Goal: Find contact information: Find contact information

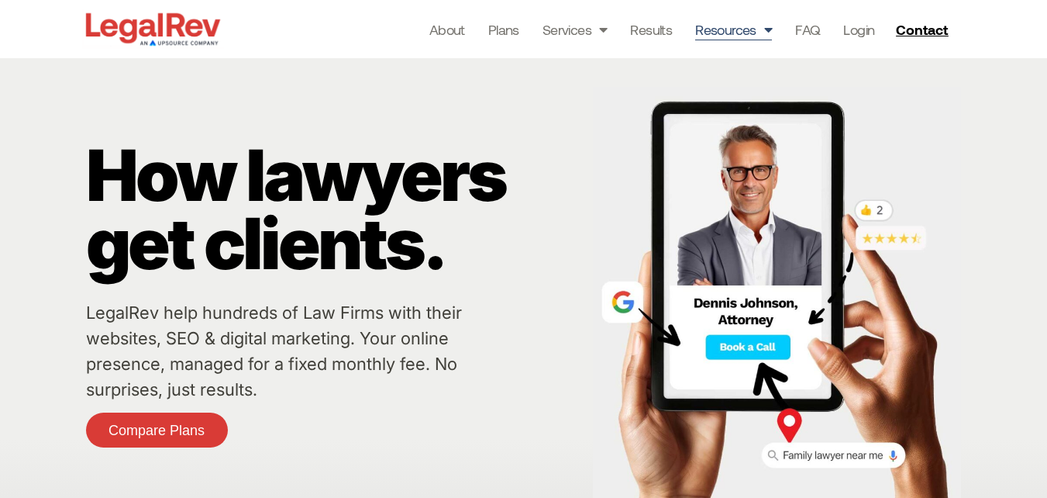
click at [742, 35] on link "Resources" at bounding box center [733, 30] width 77 height 22
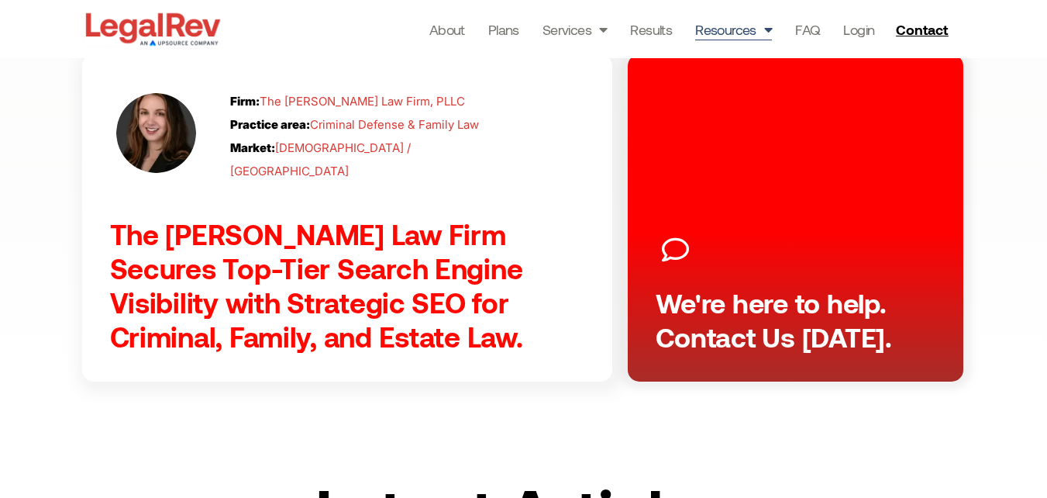
scroll to position [1473, 0]
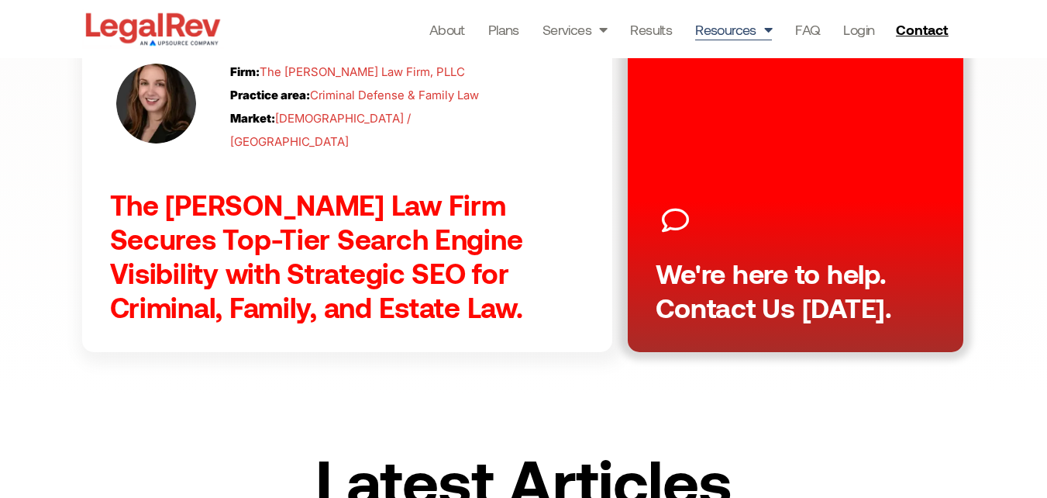
click at [846, 87] on link "We're here to help. Contact Us Today." at bounding box center [796, 188] width 336 height 327
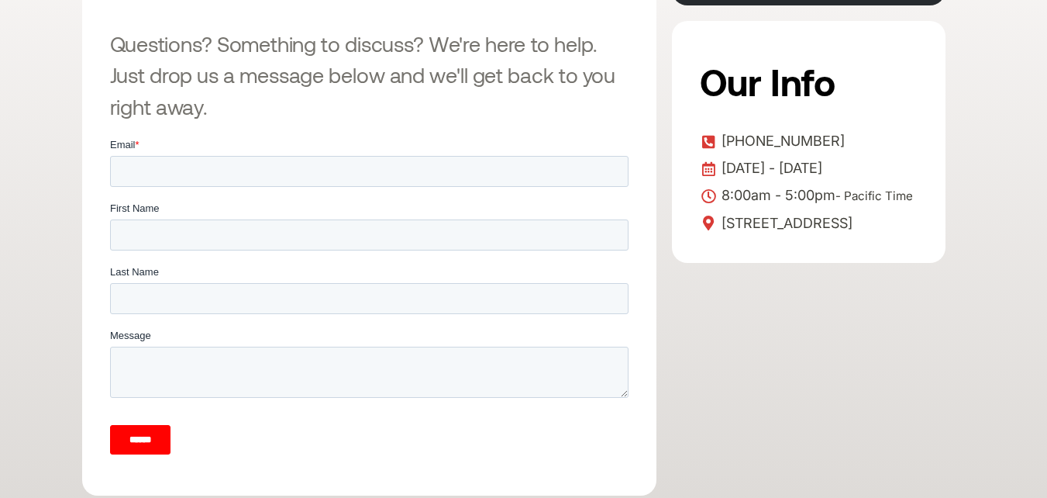
scroll to position [465, 0]
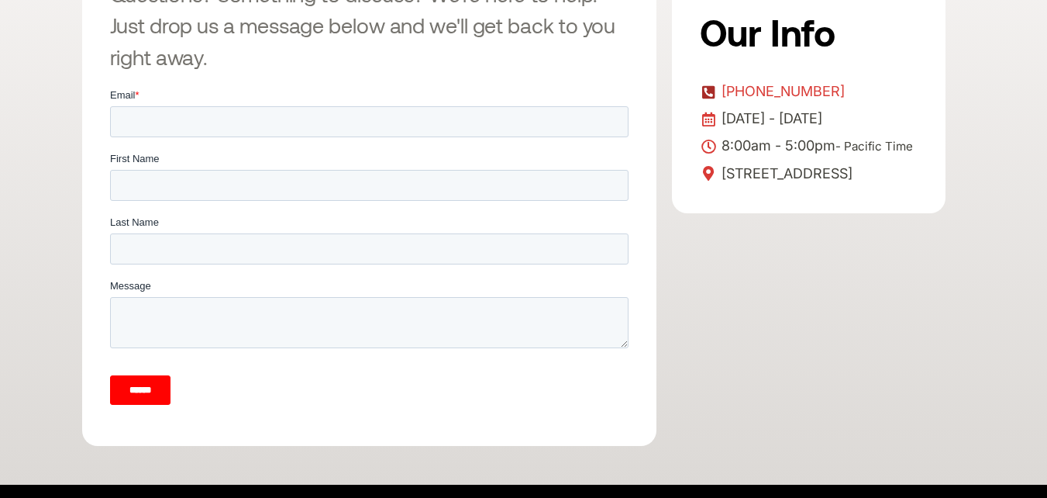
click at [715, 91] on icon at bounding box center [709, 91] width 19 height 15
